Goal: Task Accomplishment & Management: Use online tool/utility

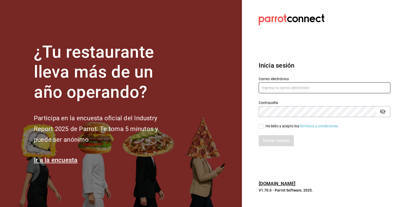
click at [281, 90] on input "text" at bounding box center [324, 87] width 132 height 11
type input "[PERSON_NAME][EMAIL_ADDRESS][PERSON_NAME][DOMAIN_NAME]"
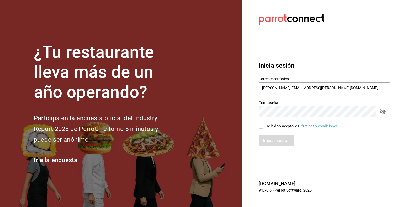
click at [261, 126] on input "He leído y acepto los Términos y condiciones." at bounding box center [260, 126] width 5 height 5
checkbox input "true"
drag, startPoint x: 275, startPoint y: 150, endPoint x: 274, endPoint y: 146, distance: 4.0
click at [274, 146] on div "Inicia sesión Correo electrónico [PERSON_NAME][EMAIL_ADDRESS][PERSON_NAME][DOMA…" at bounding box center [324, 104] width 132 height 98
click at [274, 146] on button "Iniciar sesión" at bounding box center [276, 140] width 36 height 11
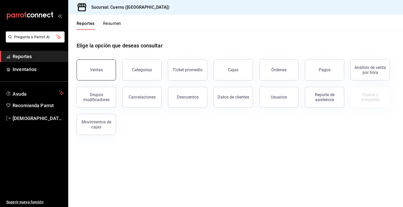
click at [109, 72] on button "Ventas" at bounding box center [96, 69] width 39 height 21
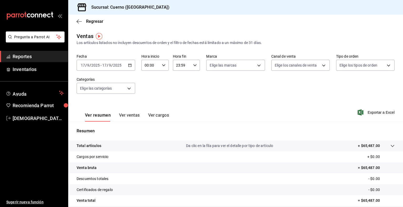
click at [129, 64] on \(Stroke\) "button" at bounding box center [129, 65] width 3 height 3
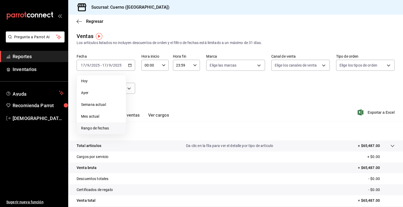
click at [98, 131] on span "Rango de fechas" at bounding box center [101, 129] width 41 height 6
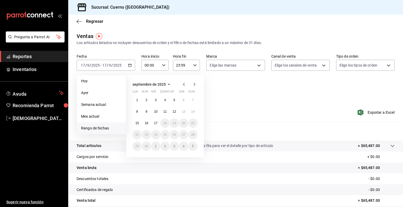
click at [185, 84] on icon "button" at bounding box center [184, 84] width 6 height 6
click at [137, 150] on button "25" at bounding box center [136, 146] width 9 height 9
click at [195, 84] on icon "button" at bounding box center [194, 84] width 6 height 6
click at [155, 121] on abbr "17" at bounding box center [155, 123] width 3 height 4
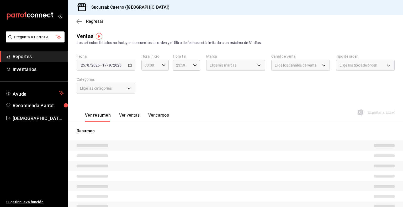
click at [159, 63] on div "00:00 Hora inicio" at bounding box center [154, 65] width 27 height 11
click at [149, 93] on span "05" at bounding box center [147, 93] width 5 height 4
type input "05:00"
click at [197, 64] on div at bounding box center [201, 103] width 403 height 207
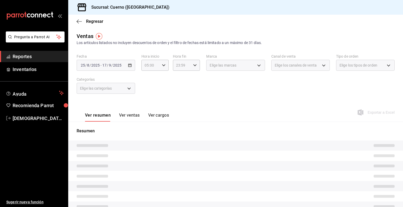
click at [195, 64] on div "23:59 Hora fin" at bounding box center [186, 65] width 27 height 11
click at [178, 89] on span "05" at bounding box center [178, 89] width 5 height 4
click at [193, 79] on span "00" at bounding box center [191, 79] width 5 height 4
type input "05:00"
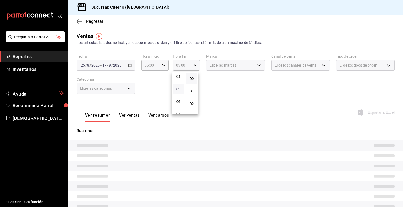
click at [177, 91] on span "05" at bounding box center [178, 89] width 5 height 4
click at [190, 79] on span "00" at bounding box center [191, 79] width 5 height 4
click at [218, 92] on div at bounding box center [201, 103] width 403 height 207
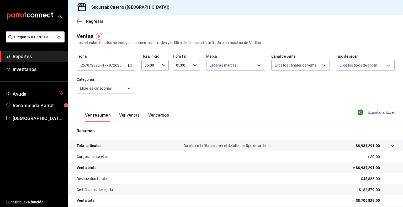
click at [372, 113] on span "Exportar a Excel" at bounding box center [376, 112] width 36 height 6
